Goal: Information Seeking & Learning: Learn about a topic

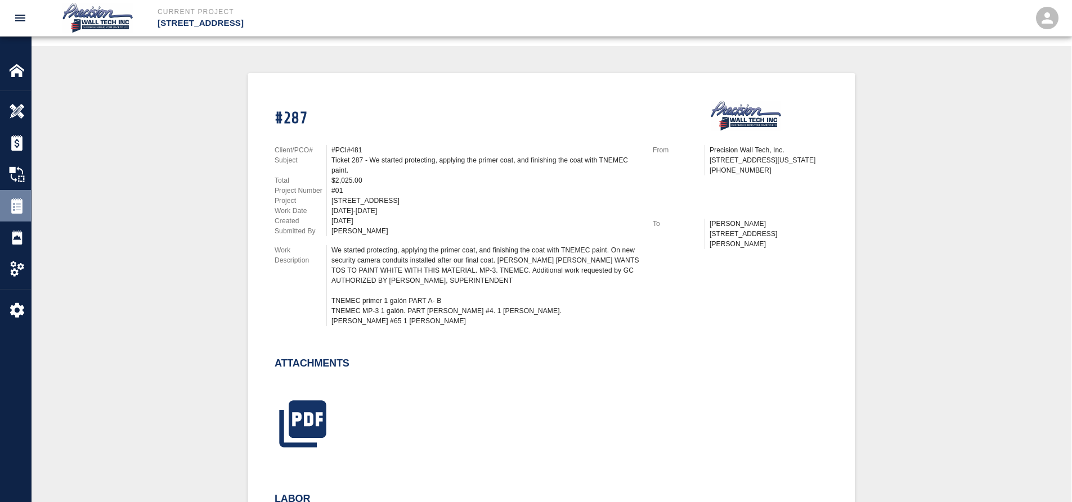
click at [25, 215] on div "Tickets" at bounding box center [15, 206] width 31 height 32
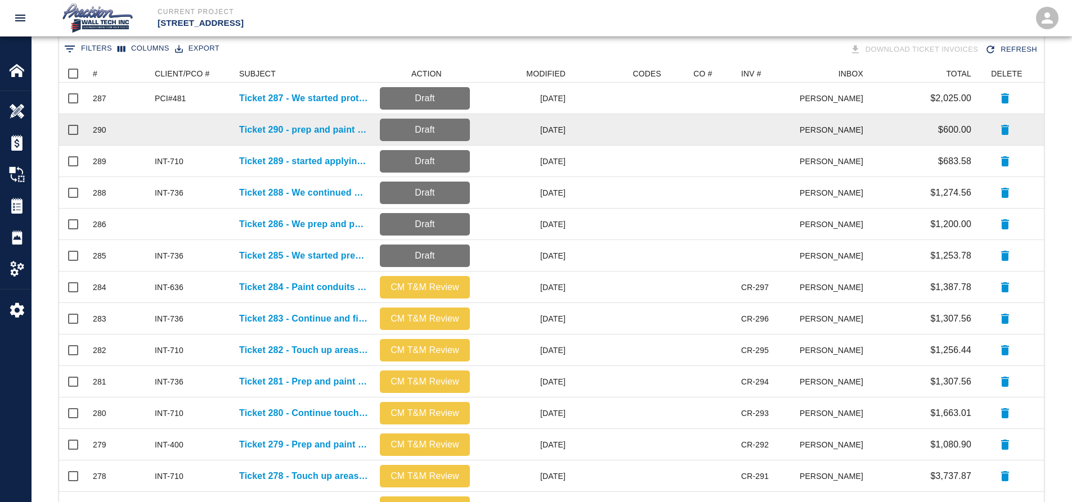
scroll to position [225, 0]
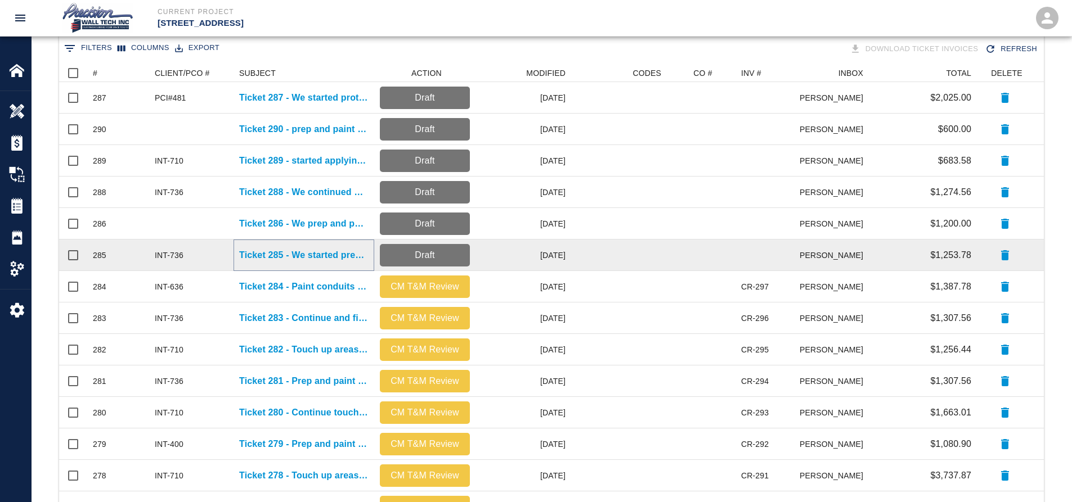
click at [269, 250] on p "Ticket 285 - We started prepping and protecting" at bounding box center [303, 256] width 129 height 14
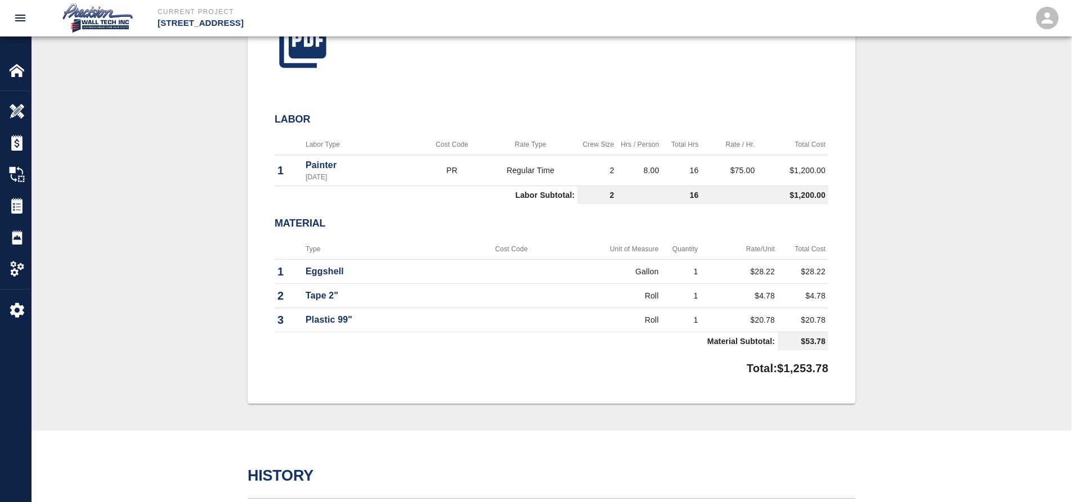
scroll to position [615, 0]
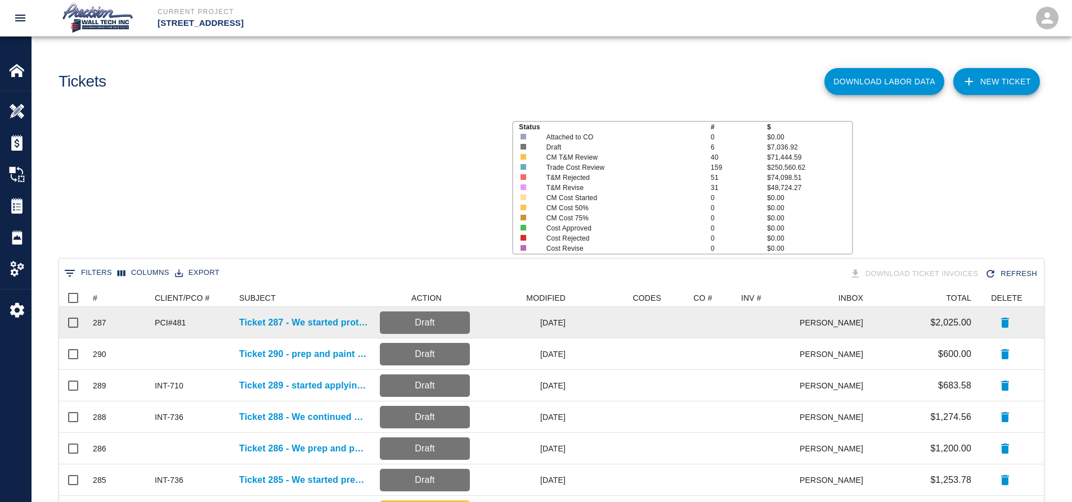
scroll to position [640, 976]
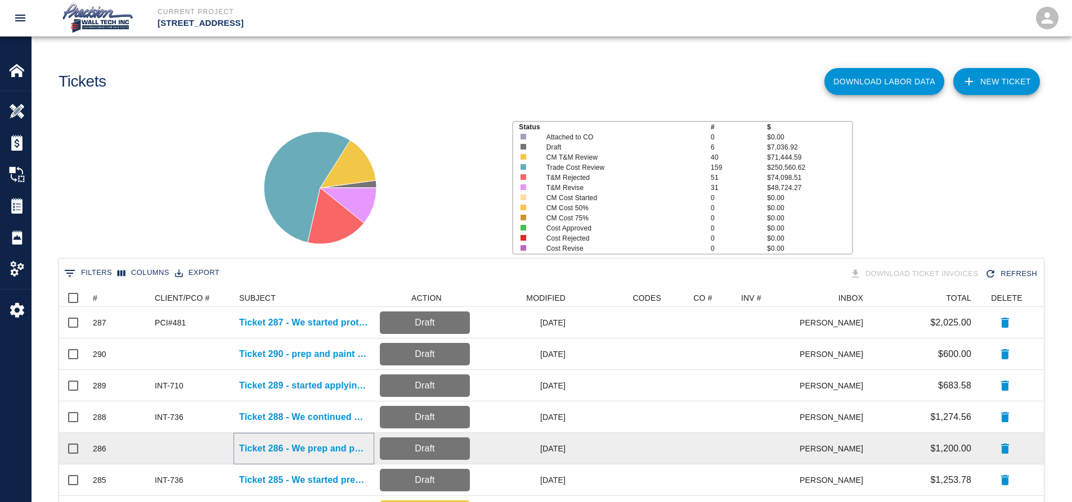
click at [303, 448] on p "Ticket 286 - We prep and paint the exposed ceiling, primer and finish coat on w…" at bounding box center [303, 449] width 129 height 14
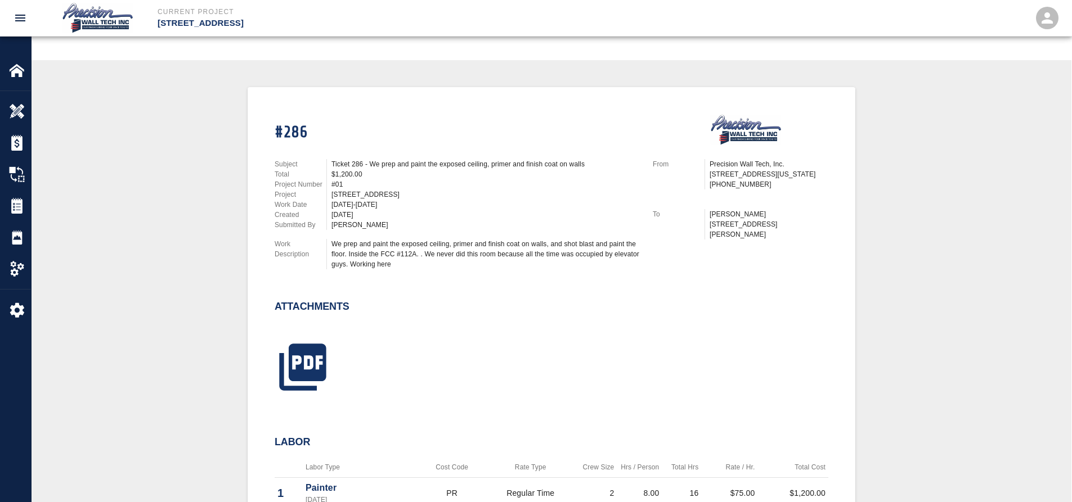
scroll to position [225, 0]
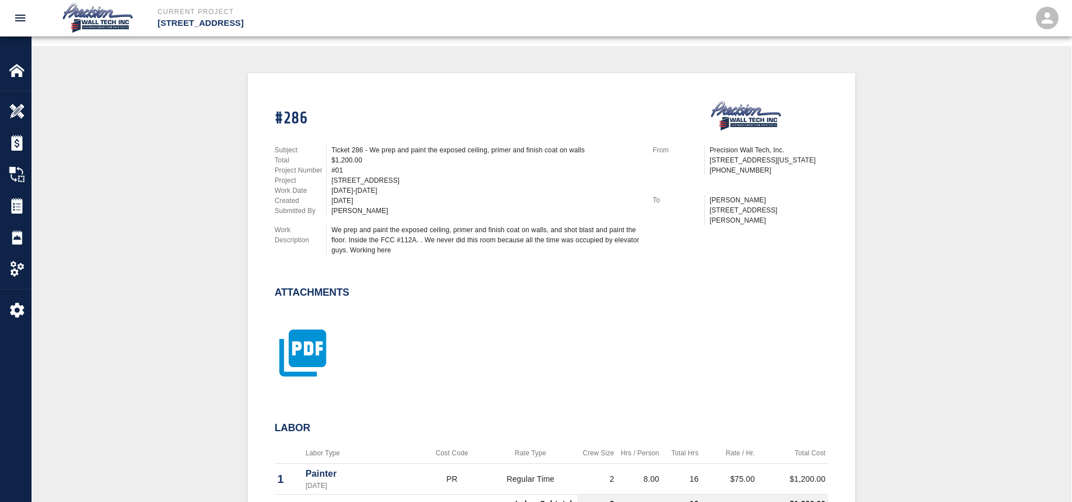
click at [308, 343] on icon "button" at bounding box center [303, 353] width 56 height 56
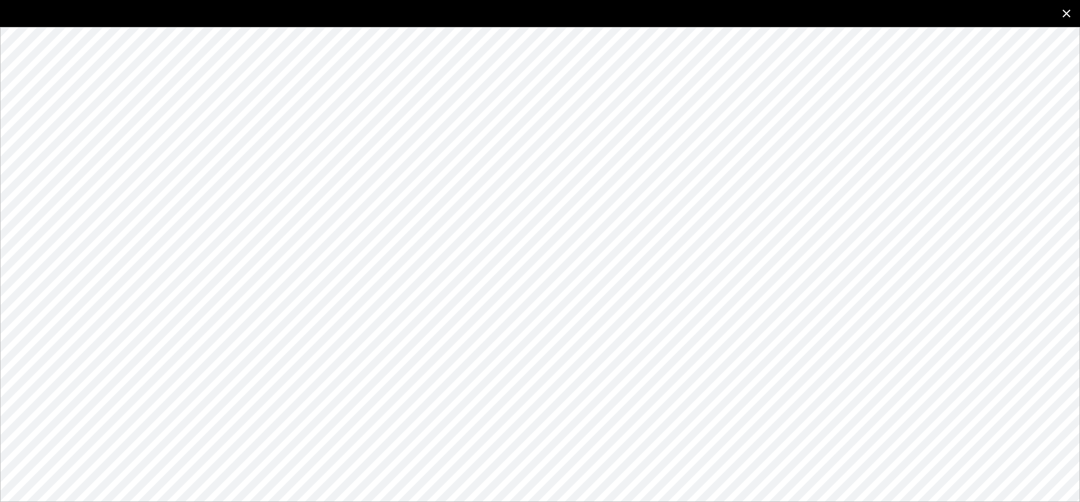
click at [575, 4] on button "close" at bounding box center [1066, 13] width 27 height 27
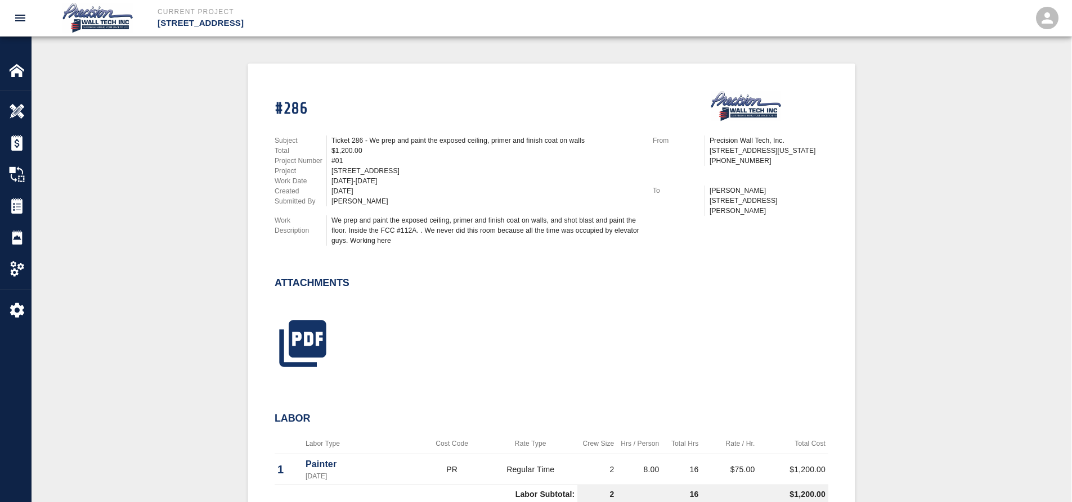
scroll to position [234, 0]
click at [289, 343] on icon "button" at bounding box center [302, 344] width 47 height 47
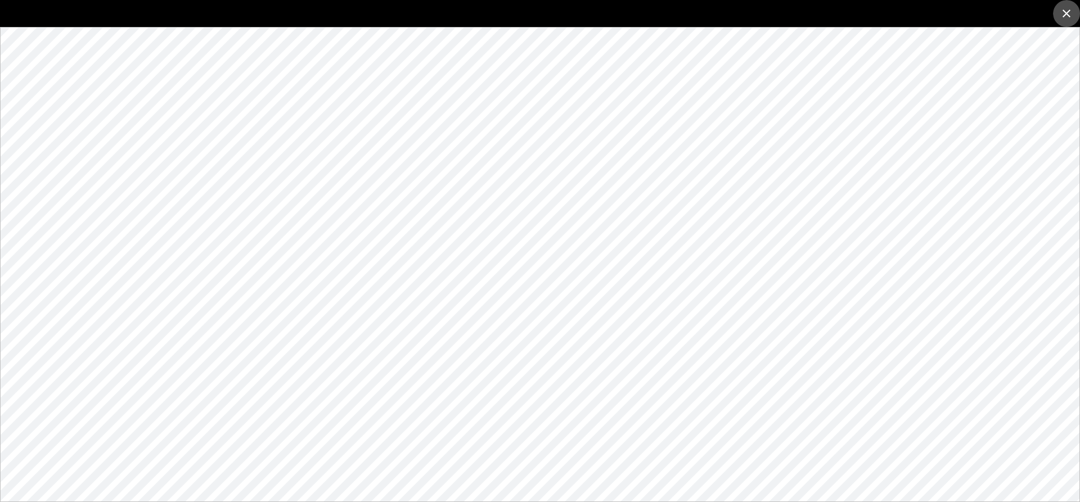
click at [575, 16] on icon "close" at bounding box center [1067, 14] width 14 height 14
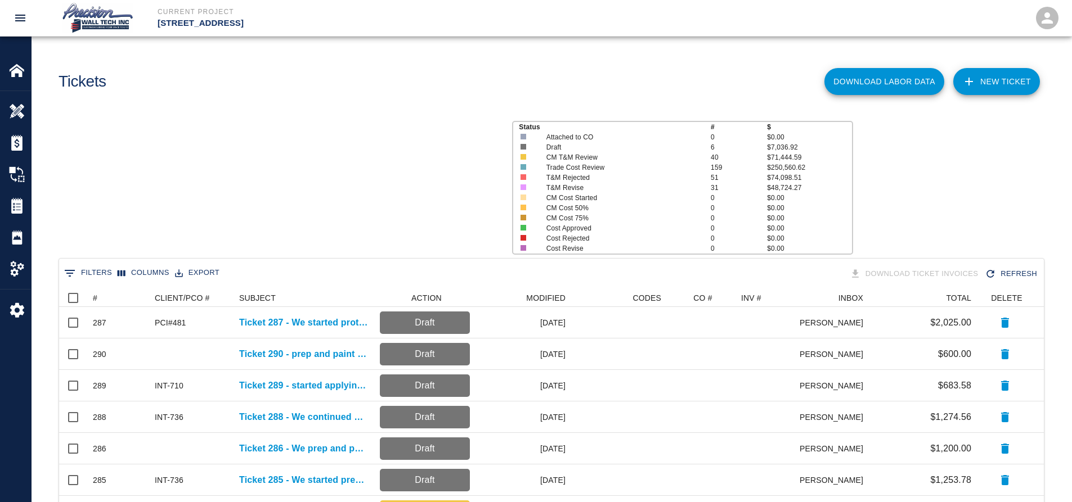
scroll to position [640, 976]
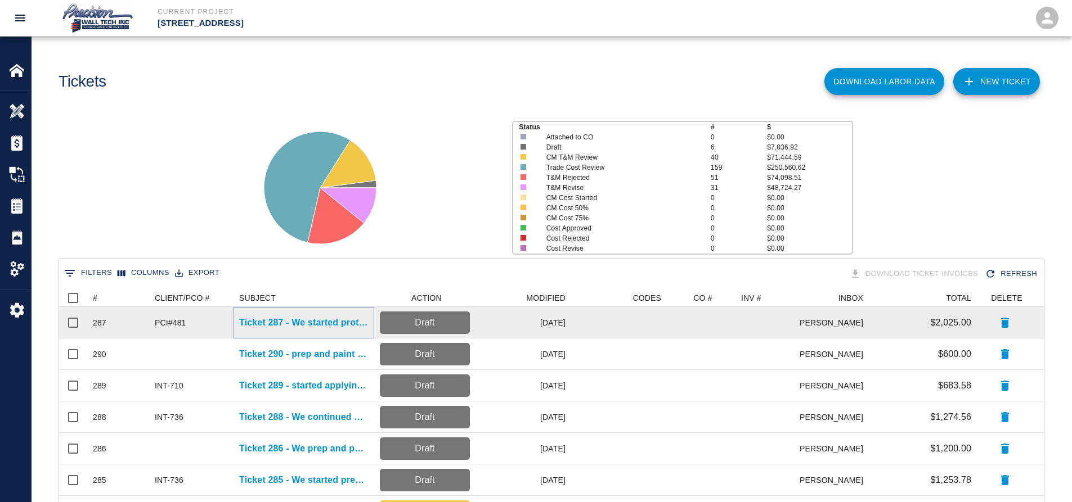
click at [343, 323] on p "Ticket 287 - We started protecting, applying the primer coat, and finishing the…" at bounding box center [303, 323] width 129 height 14
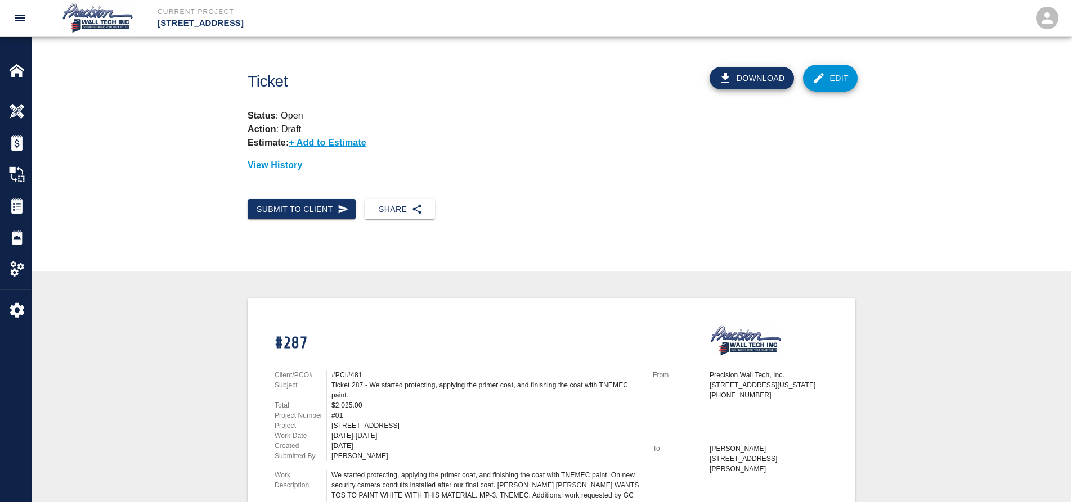
click at [575, 26] on icon "open" at bounding box center [1047, 18] width 17 height 17
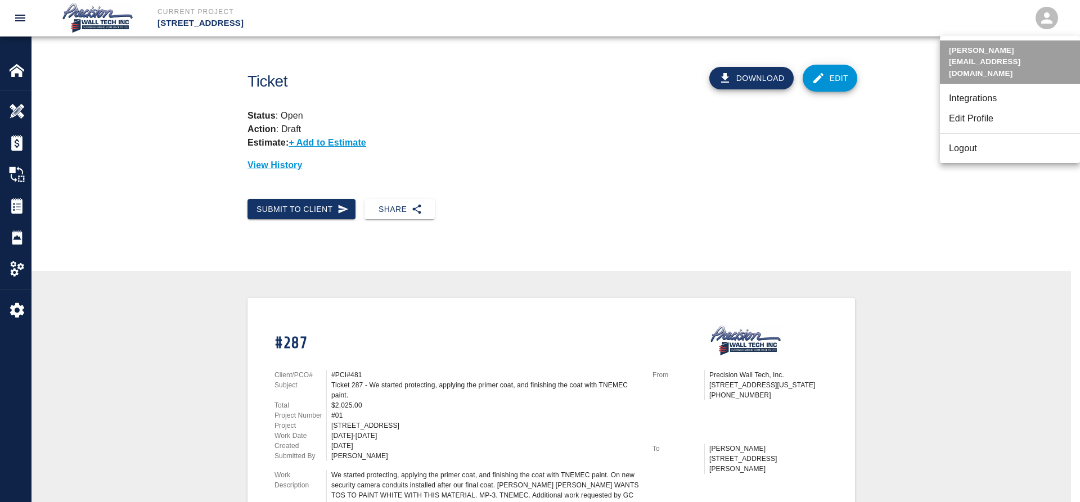
click at [575, 14] on div at bounding box center [540, 251] width 1080 height 502
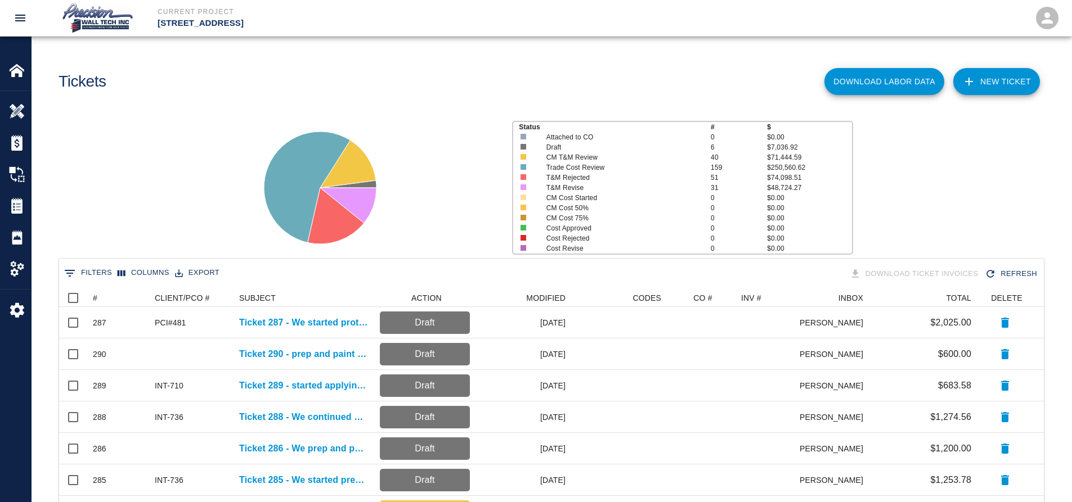
scroll to position [640, 976]
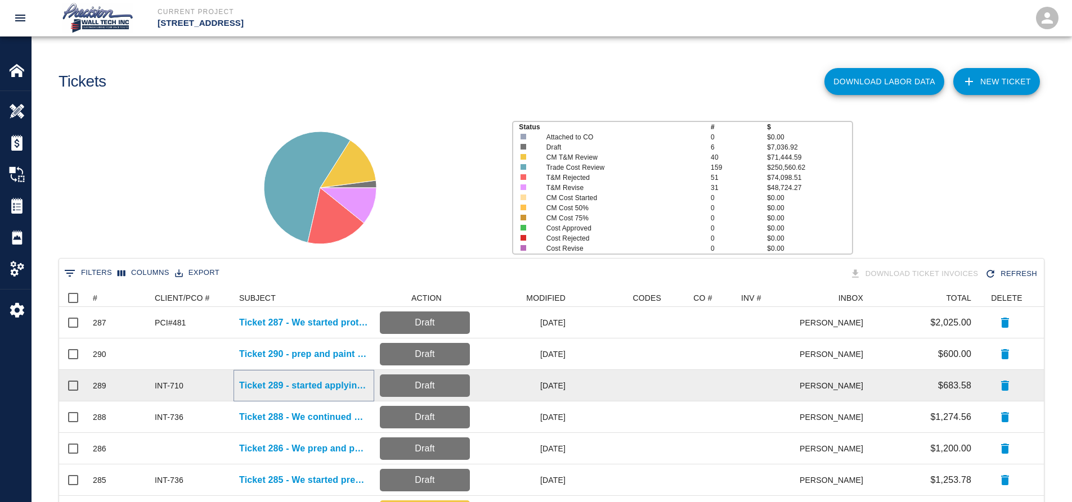
click at [295, 390] on p "Ticket 289 - started applying primer and two finish coats on patches" at bounding box center [303, 386] width 129 height 14
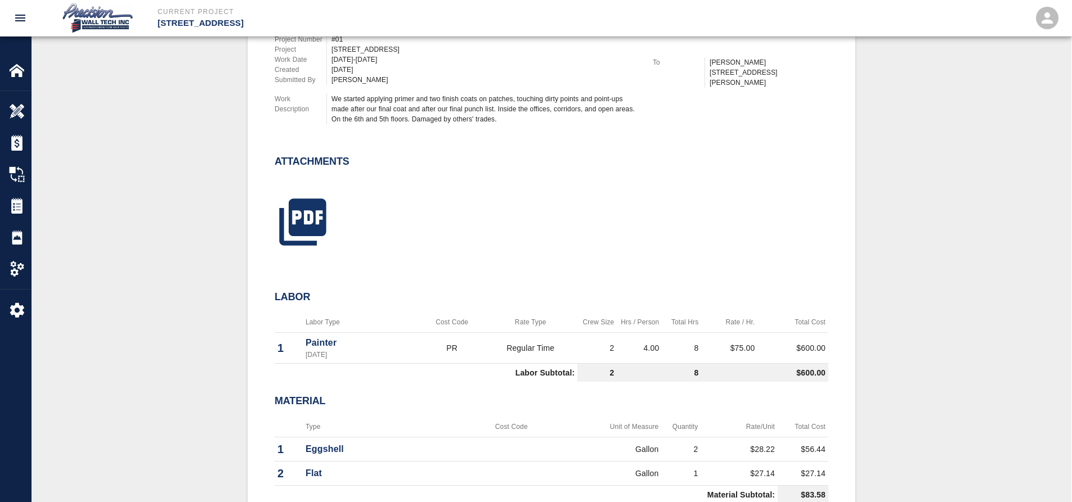
scroll to position [141, 0]
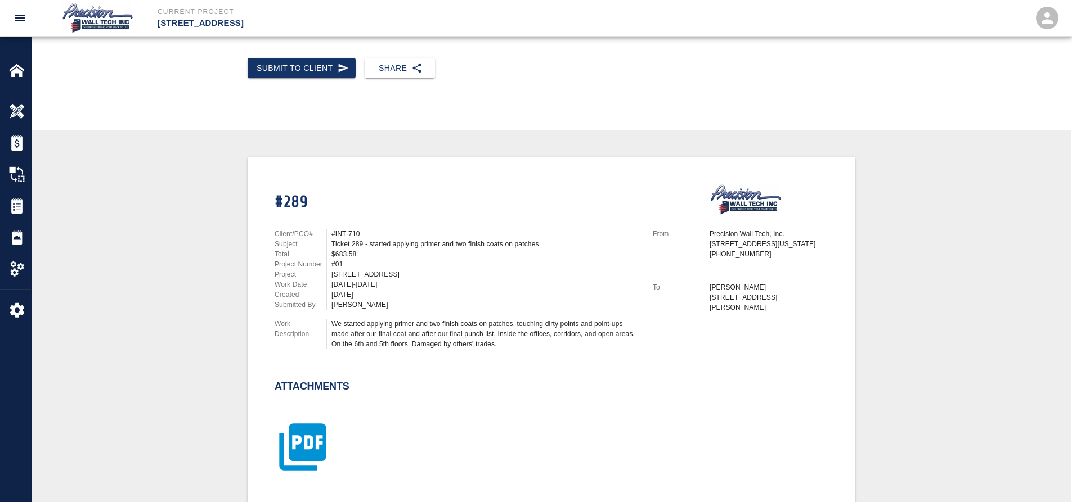
click at [289, 450] on icon "button" at bounding box center [302, 447] width 47 height 47
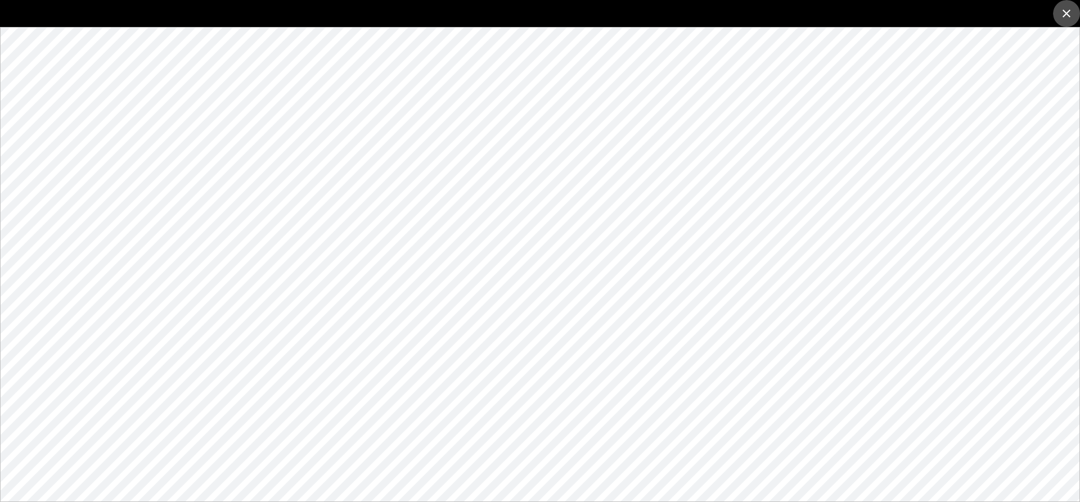
click at [575, 5] on button "close" at bounding box center [1066, 13] width 27 height 27
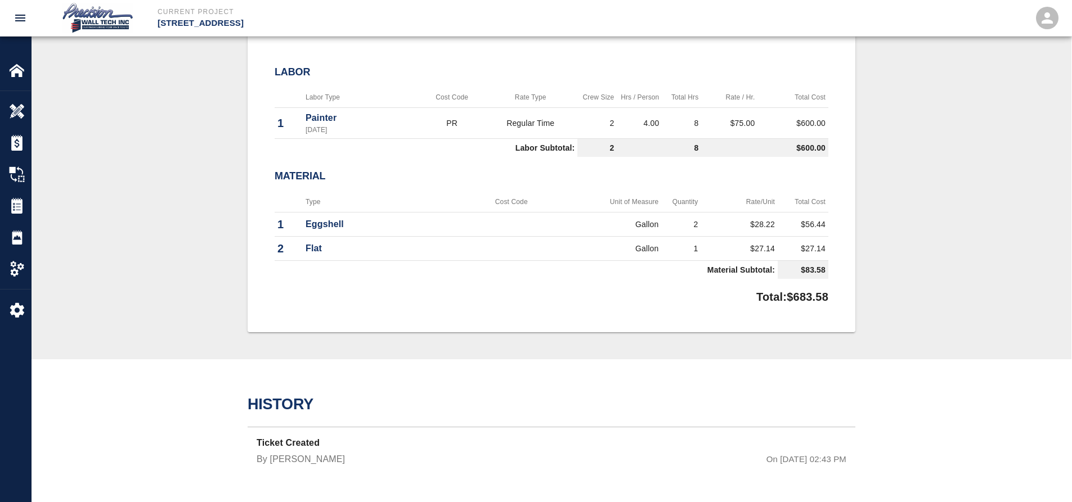
scroll to position [366, 0]
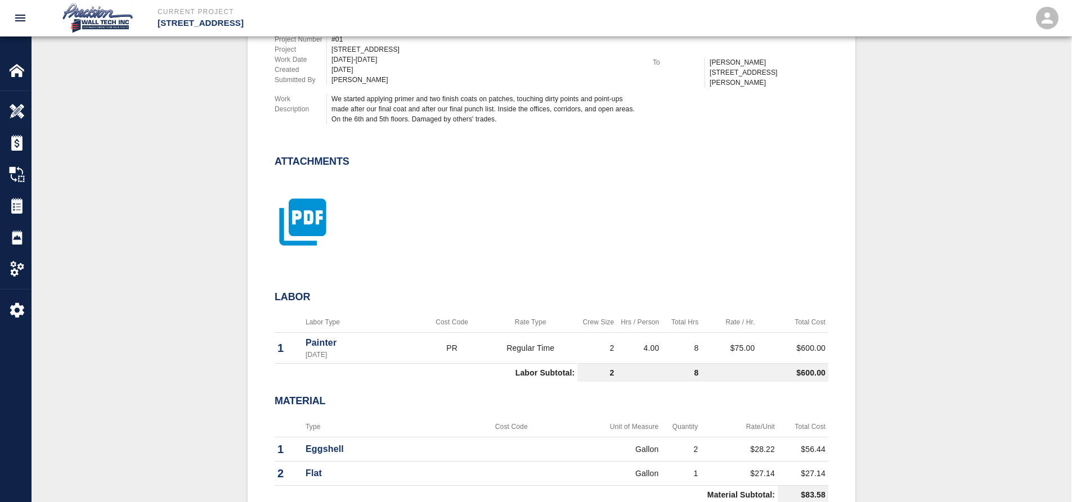
click at [326, 240] on icon "button" at bounding box center [303, 222] width 56 height 56
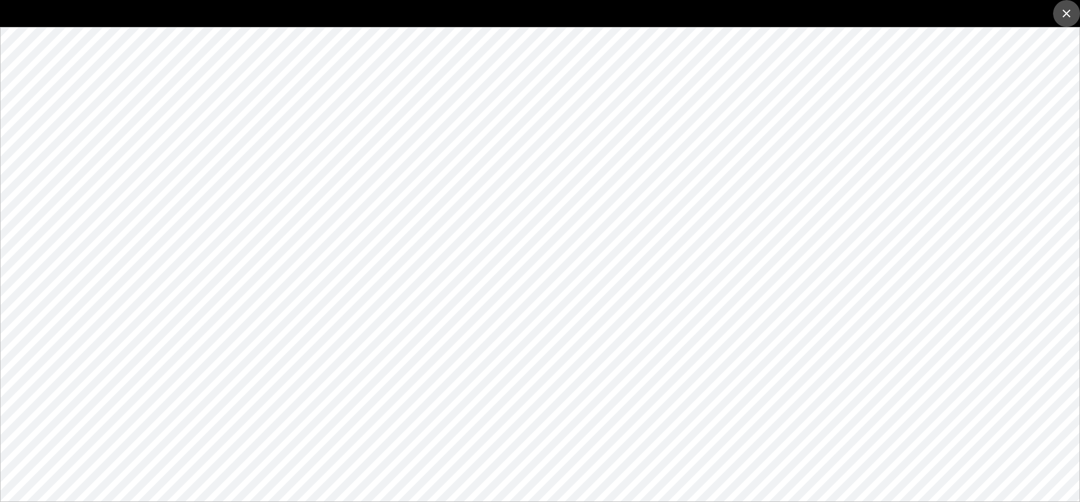
click at [575, 7] on icon "close" at bounding box center [1067, 14] width 14 height 14
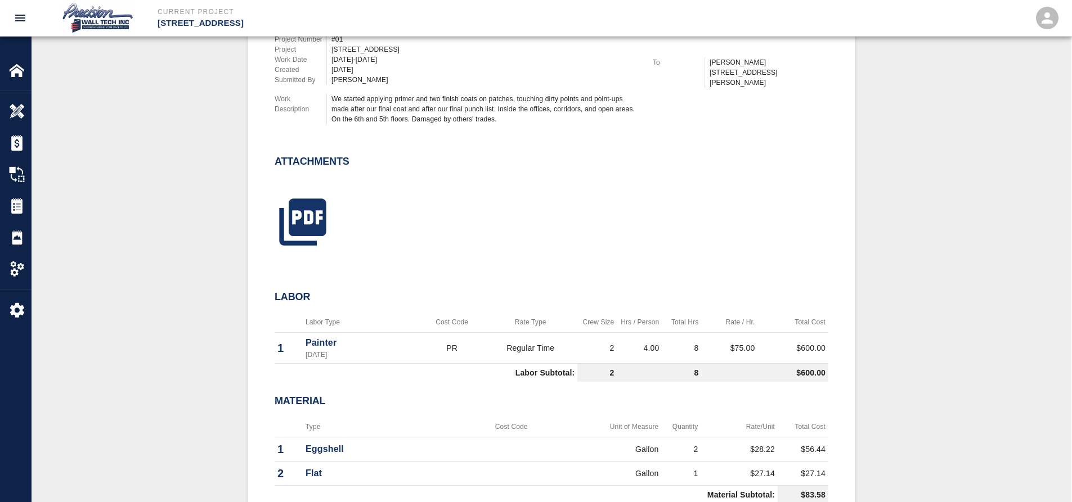
scroll to position [141, 0]
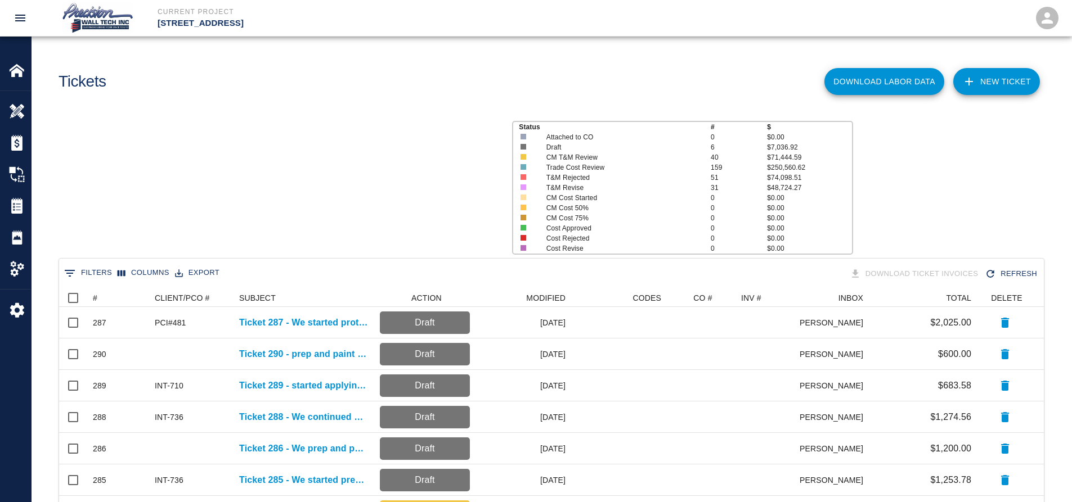
scroll to position [640, 976]
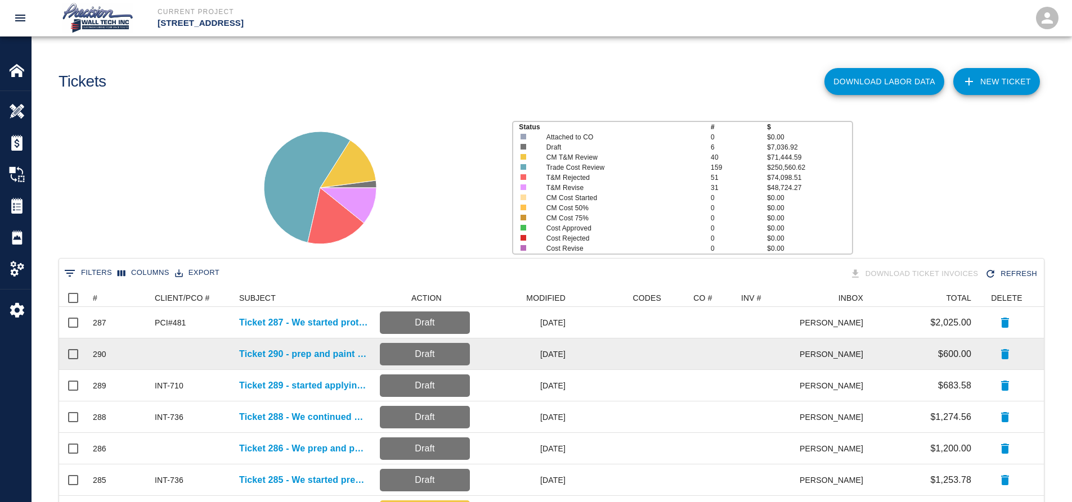
click at [270, 362] on div "Ticket 290 - prep and paint the exposed ceiling and apply primer and a finish c…" at bounding box center [303, 355] width 141 height 32
click at [272, 354] on p "Ticket 290 - prep and paint the exposed ceiling and apply primer and a finish c…" at bounding box center [303, 355] width 129 height 14
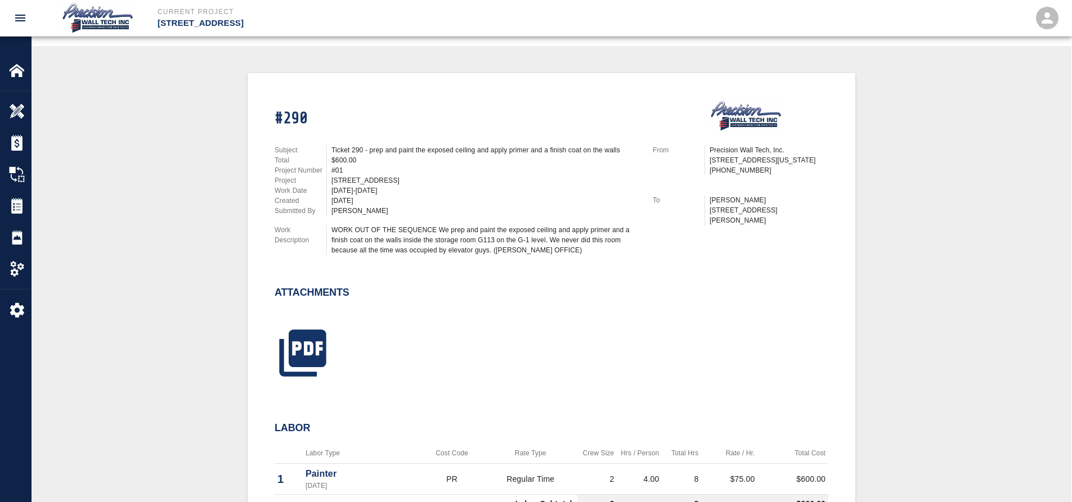
scroll to position [450, 0]
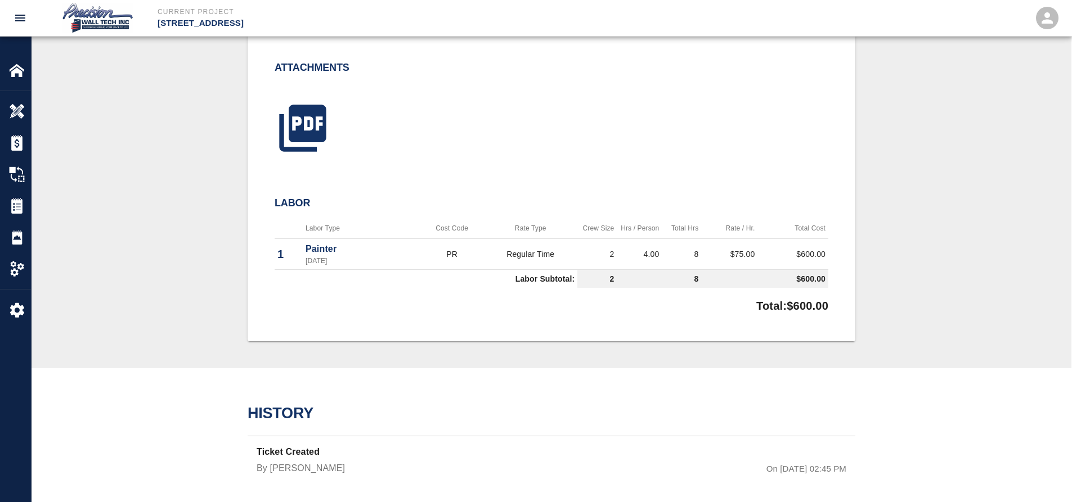
click at [271, 135] on div at bounding box center [296, 124] width 70 height 74
click at [289, 138] on icon "button" at bounding box center [303, 128] width 56 height 56
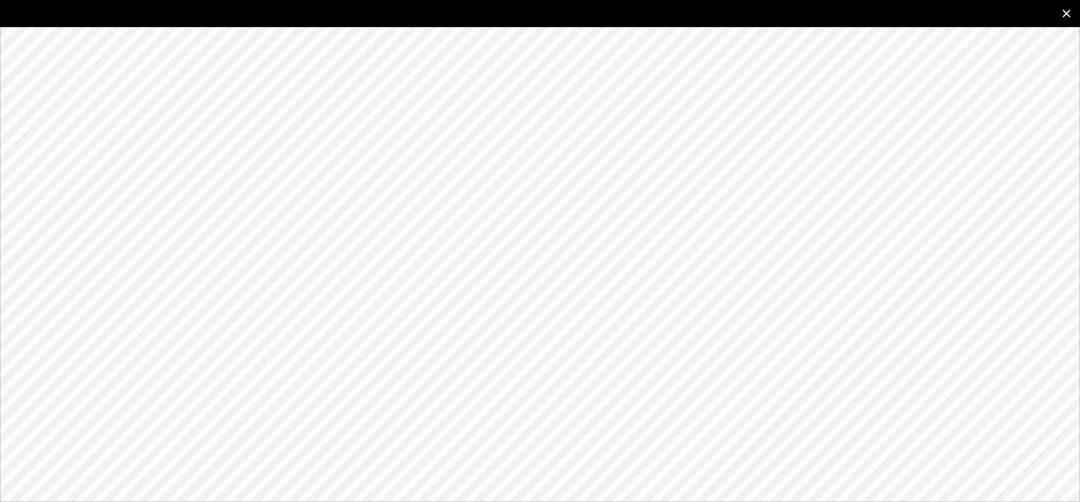
click at [575, 21] on button "close" at bounding box center [1066, 13] width 27 height 27
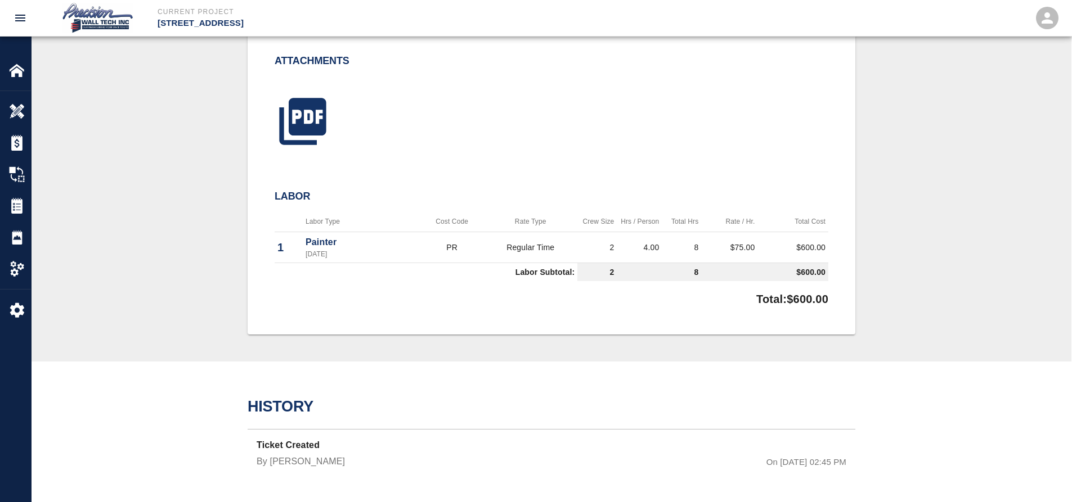
scroll to position [459, 0]
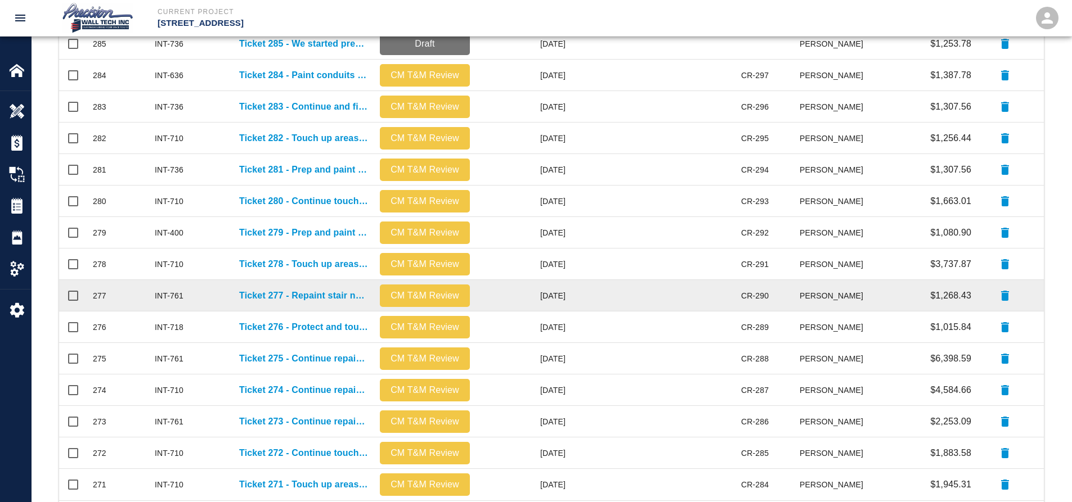
scroll to position [450, 0]
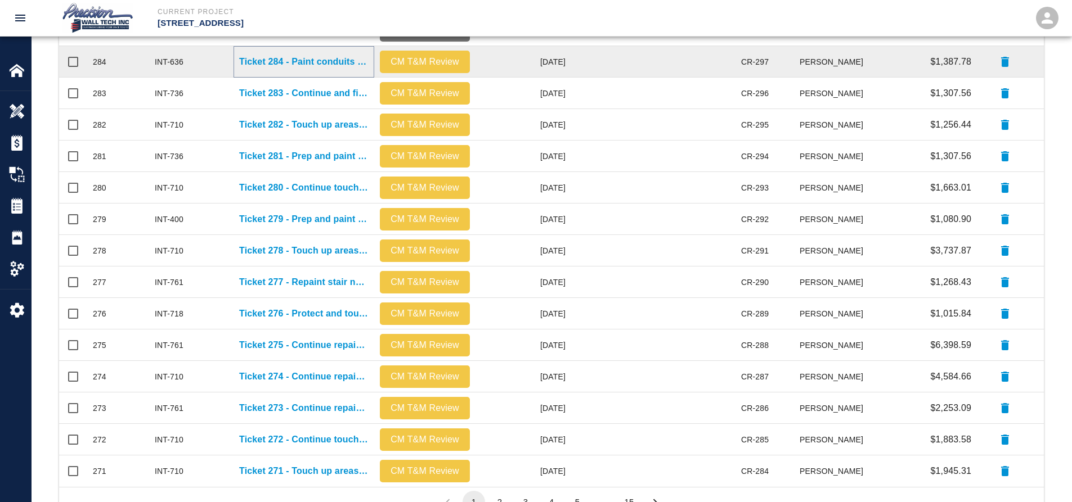
click at [291, 55] on p "Ticket 284 - Paint conduits on 7th and 8th floor" at bounding box center [303, 62] width 129 height 14
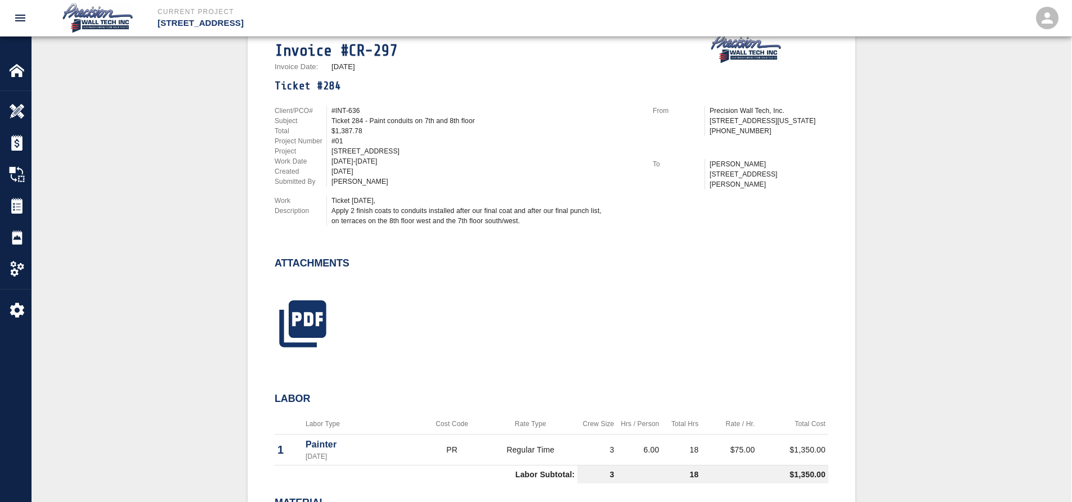
scroll to position [518, 0]
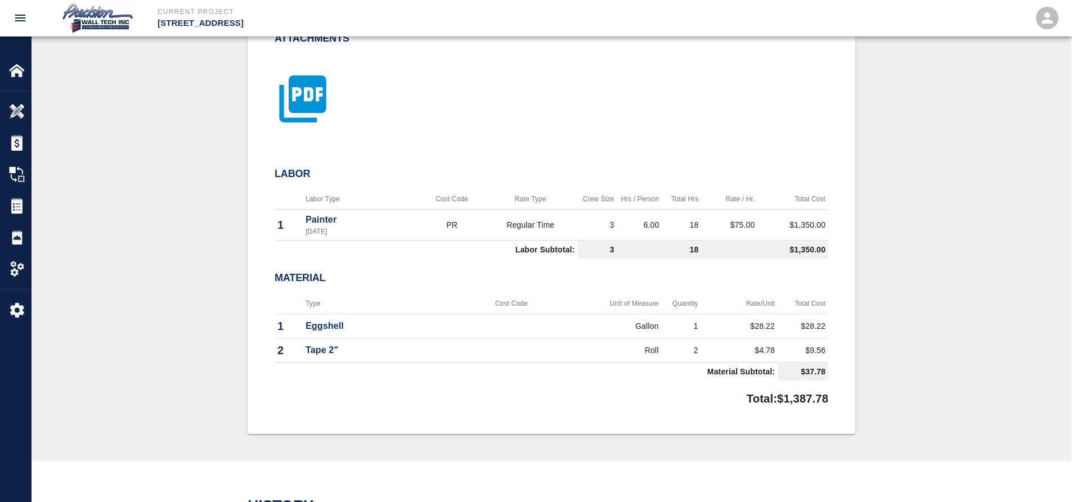
click at [307, 104] on icon "button" at bounding box center [302, 98] width 47 height 47
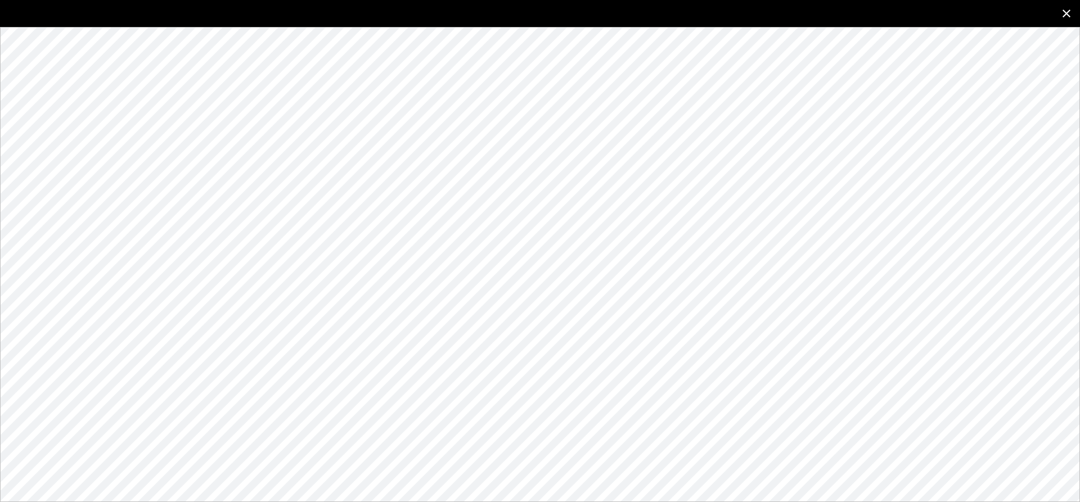
click at [575, 16] on button "close" at bounding box center [1066, 13] width 27 height 27
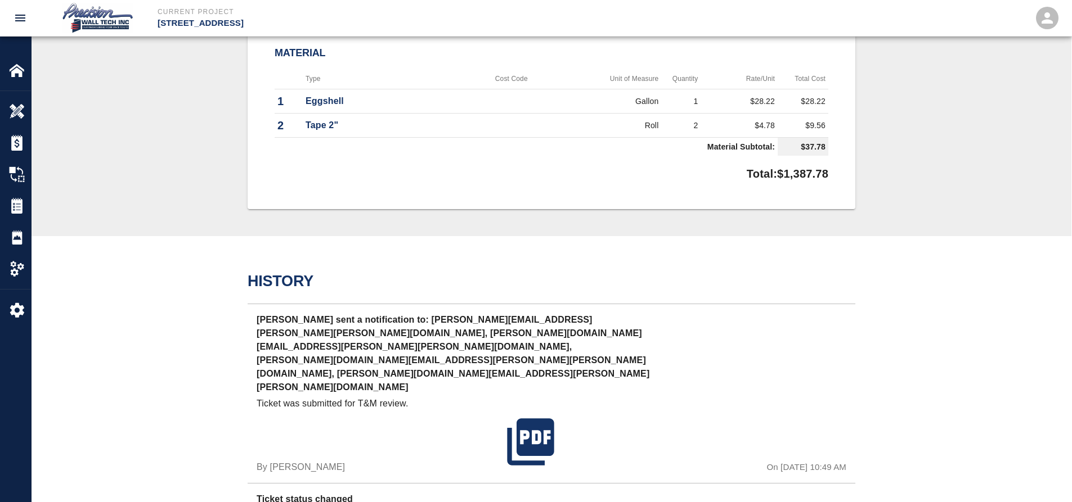
scroll to position [968, 0]
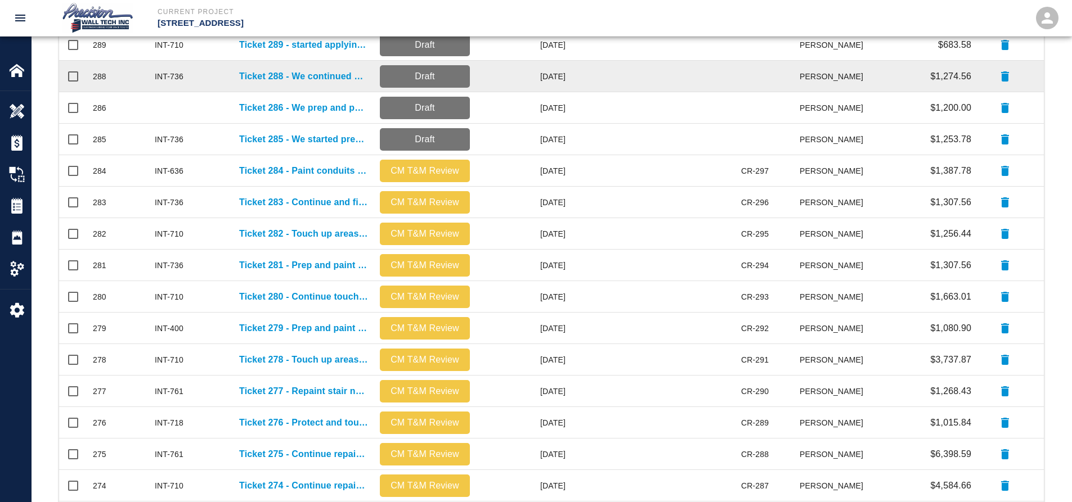
scroll to position [450, 0]
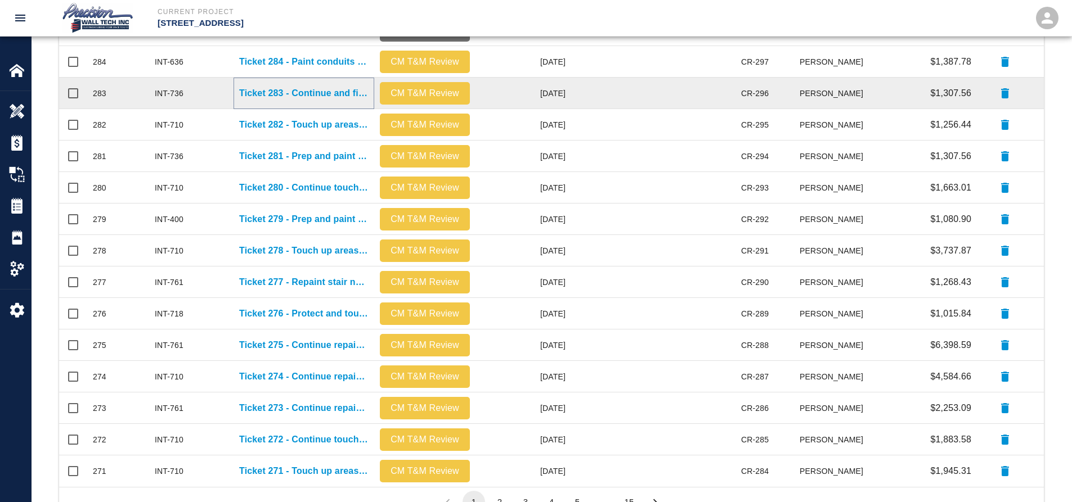
click at [287, 89] on p "Ticket 283 - Continue and finish painting the intumescent columns in lobby 101" at bounding box center [303, 94] width 129 height 14
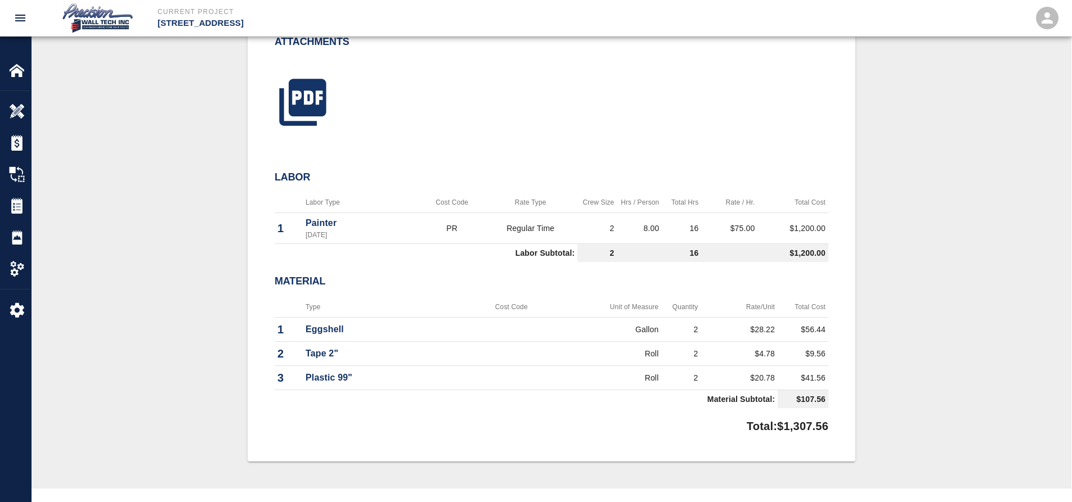
scroll to position [525, 0]
click at [322, 104] on icon "button" at bounding box center [302, 101] width 47 height 47
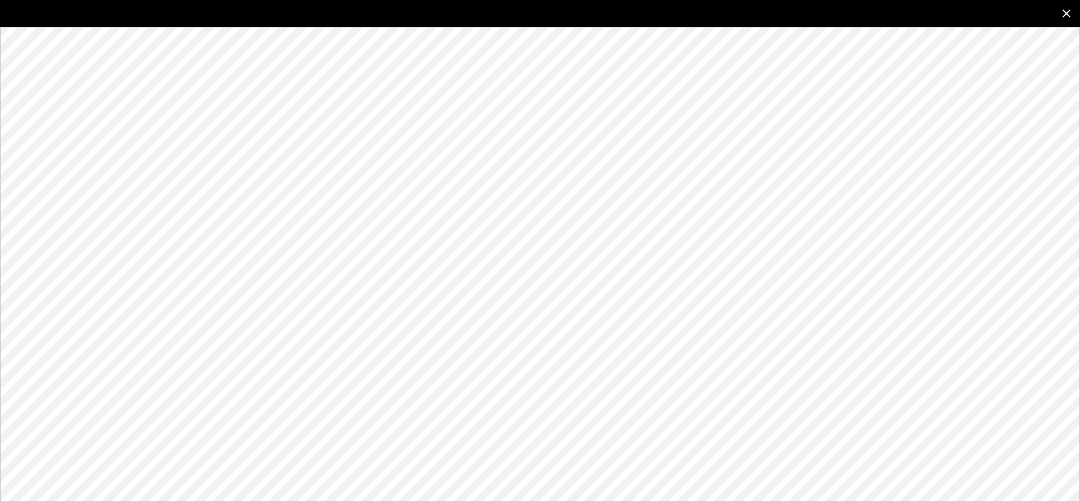
click at [575, 17] on icon "close" at bounding box center [1067, 14] width 14 height 14
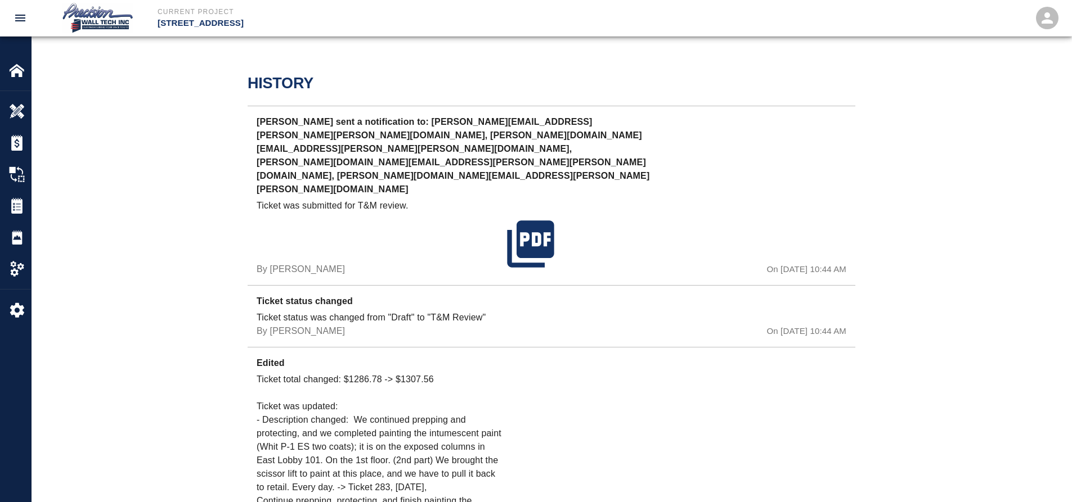
scroll to position [1200, 0]
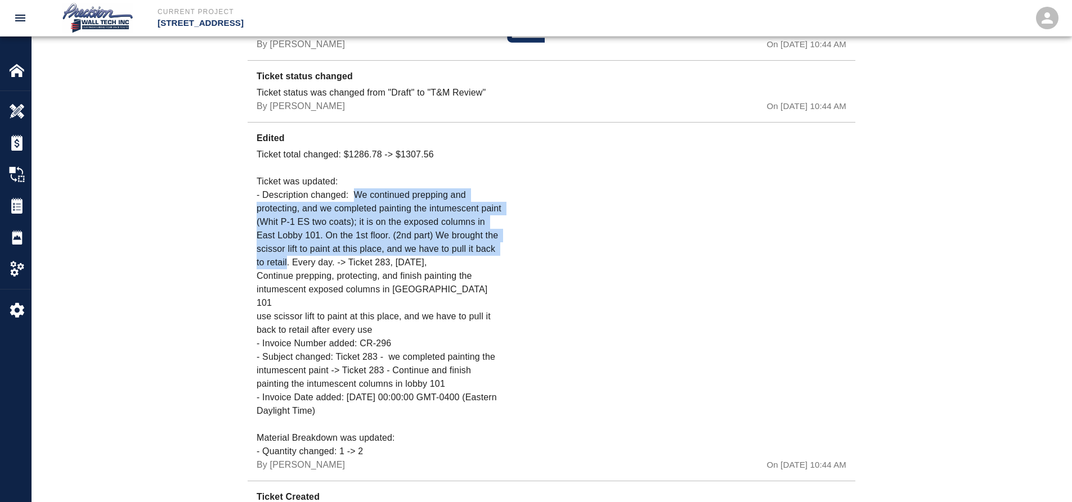
drag, startPoint x: 355, startPoint y: 151, endPoint x: 287, endPoint y: 217, distance: 94.3
click at [287, 217] on p "Ticket total changed: $1286.78 -> $1307.56 Ticket was updated: - Description ch…" at bounding box center [380, 303] width 246 height 311
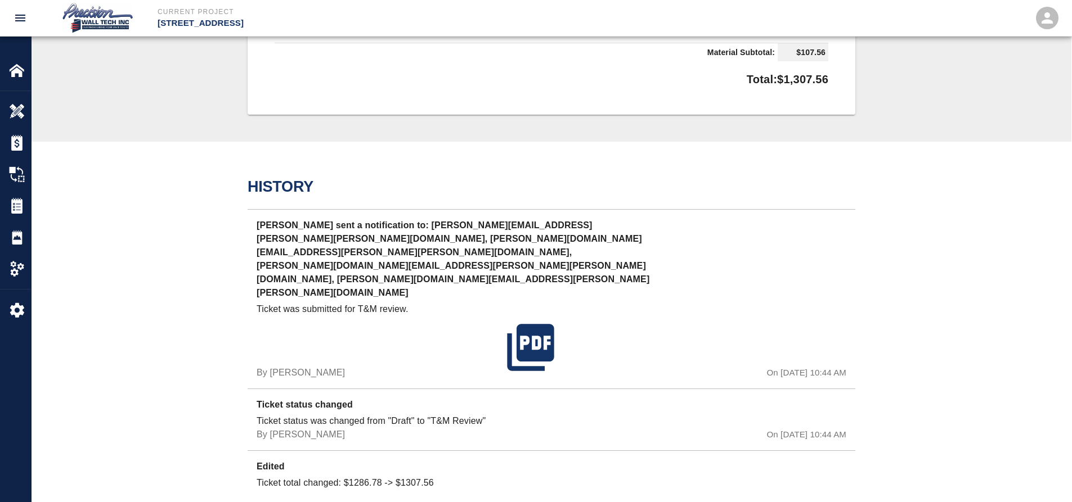
scroll to position [900, 0]
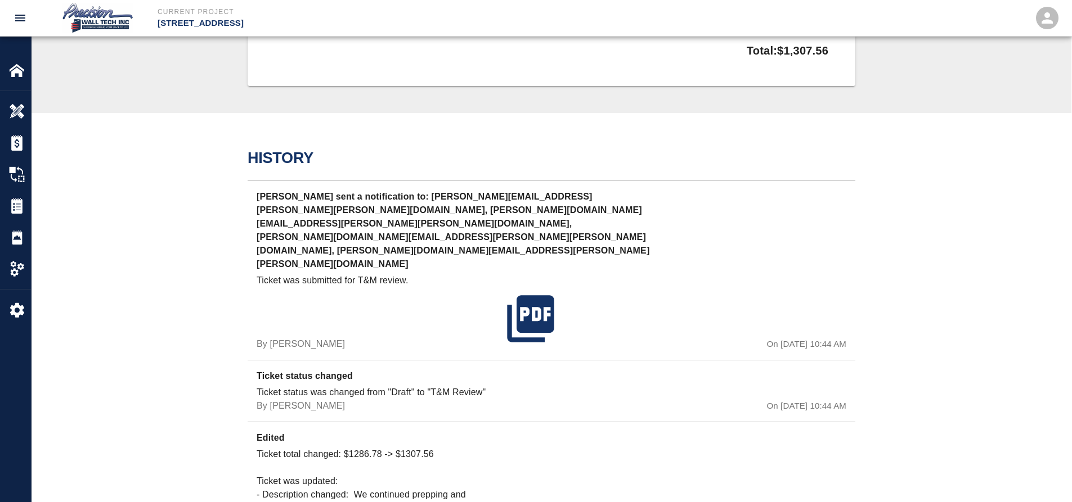
click at [504, 131] on div "History [PERSON_NAME] sent a notification to: [PERSON_NAME][EMAIL_ADDRESS][PERS…" at bounding box center [552, 484] width 1040 height 743
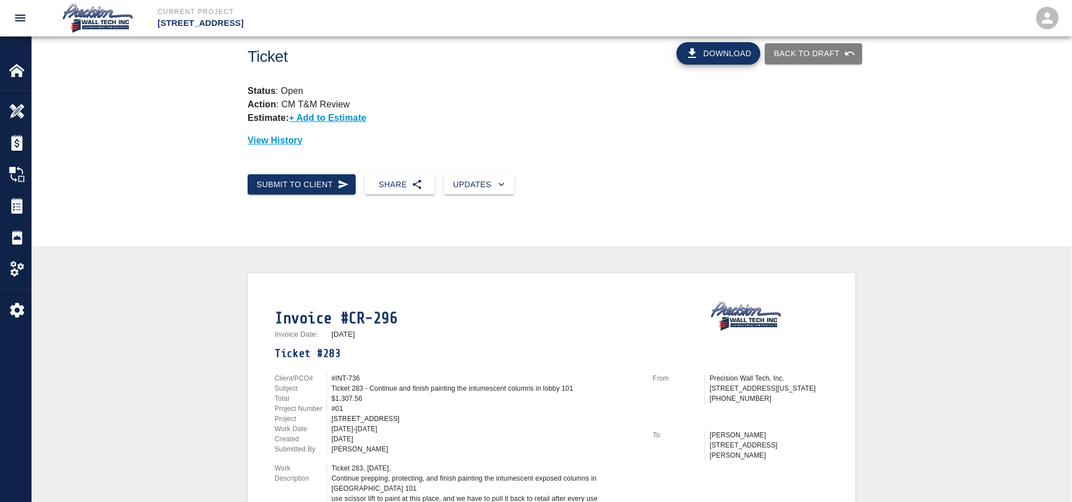
scroll to position [0, 0]
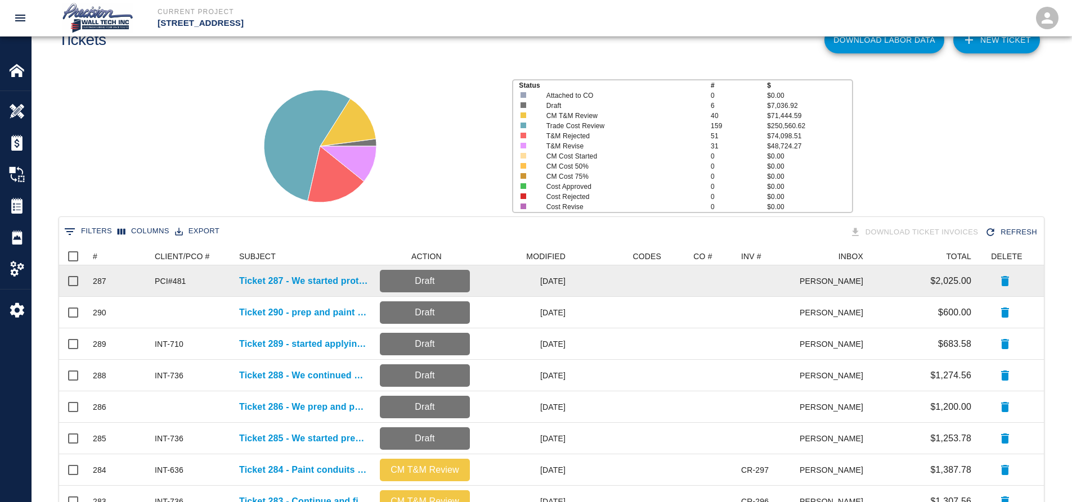
scroll to position [267, 0]
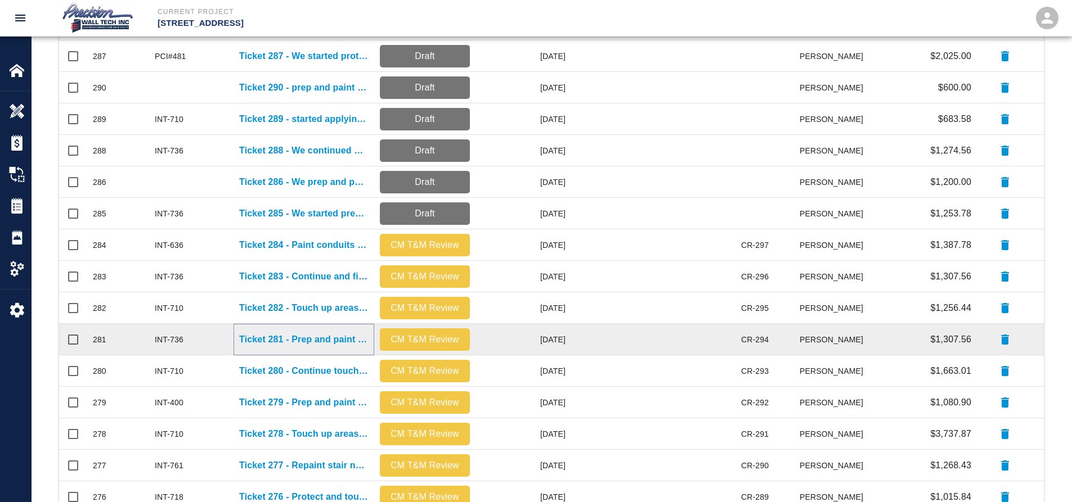
click at [282, 338] on p "Ticket 281 - Prep and paint intumescent on exposed columns in lobby 101" at bounding box center [303, 340] width 129 height 14
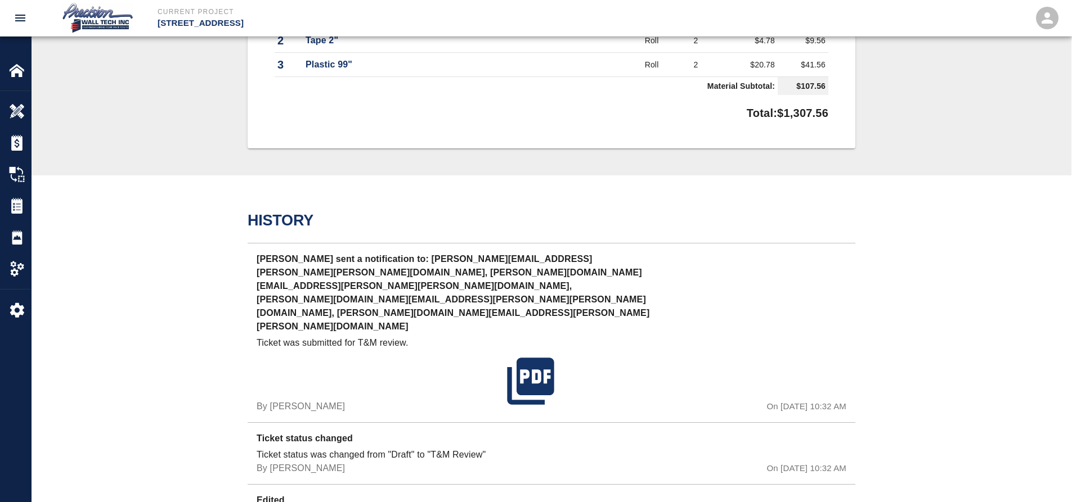
scroll to position [1036, 0]
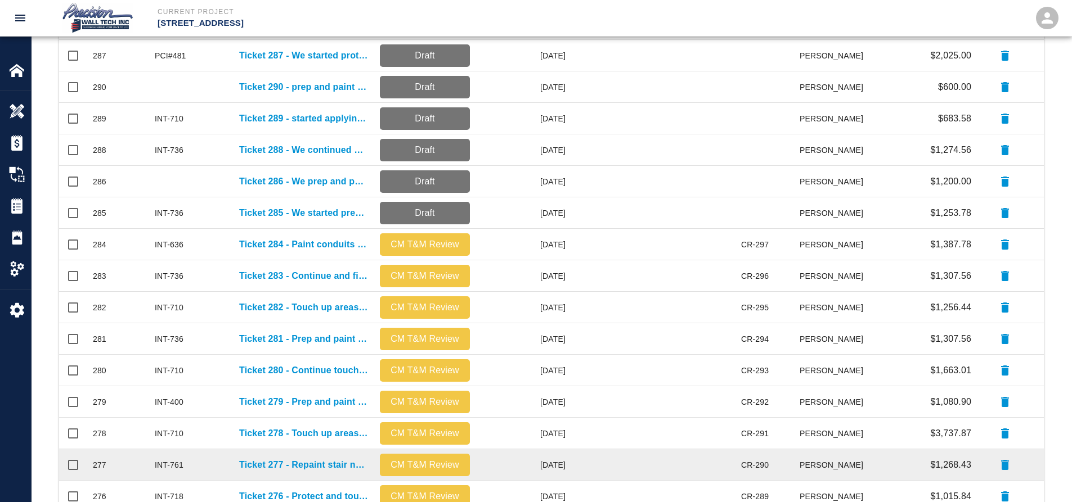
scroll to position [42, 0]
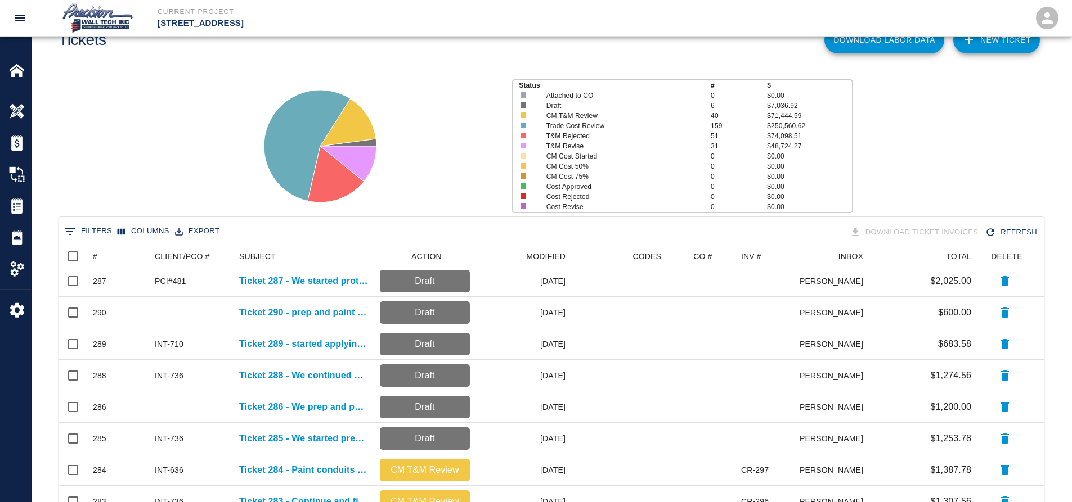
click at [575, 176] on div "Status # $ Attached to CO 0 $0.00 Draft 6 $7,036.92 CM T&M Review 40 $71,444.59…" at bounding box center [547, 142] width 1049 height 150
